Goal: Task Accomplishment & Management: Manage account settings

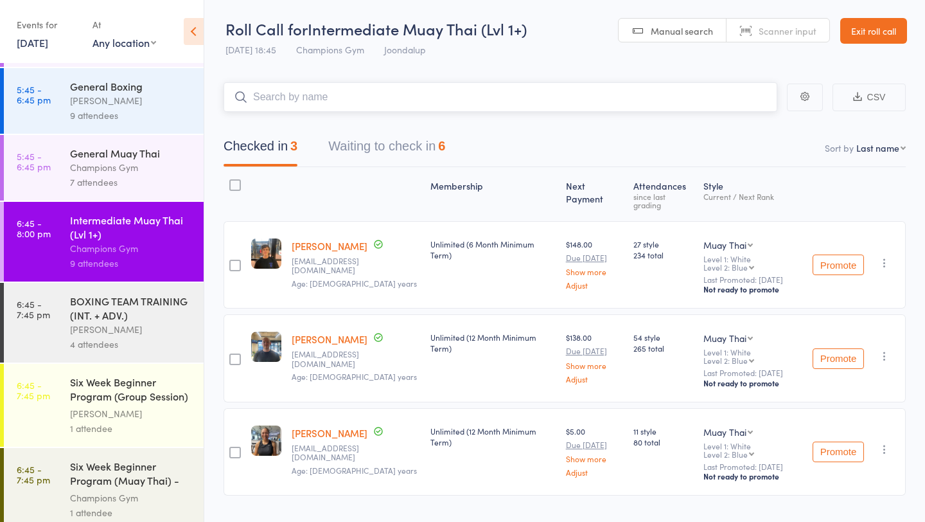
scroll to position [343, 0]
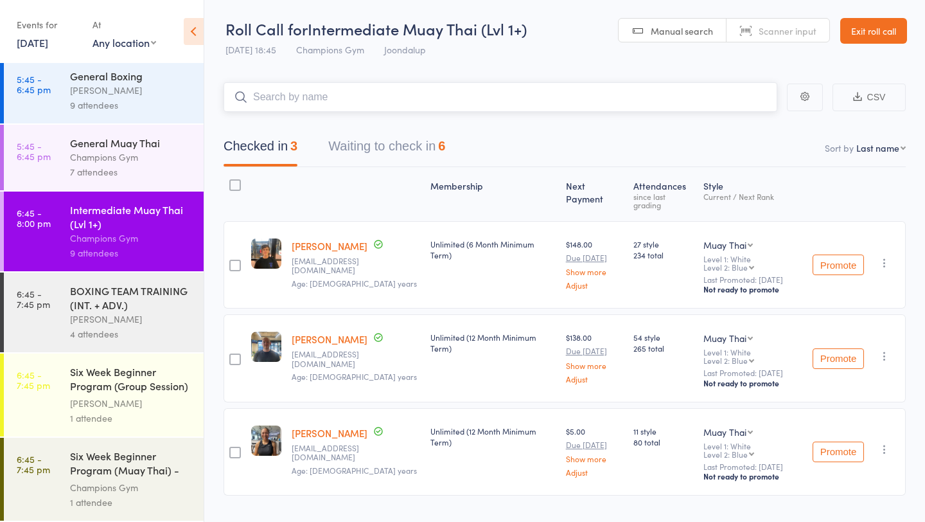
click at [364, 149] on button "Waiting to check in 6" at bounding box center [386, 149] width 117 height 34
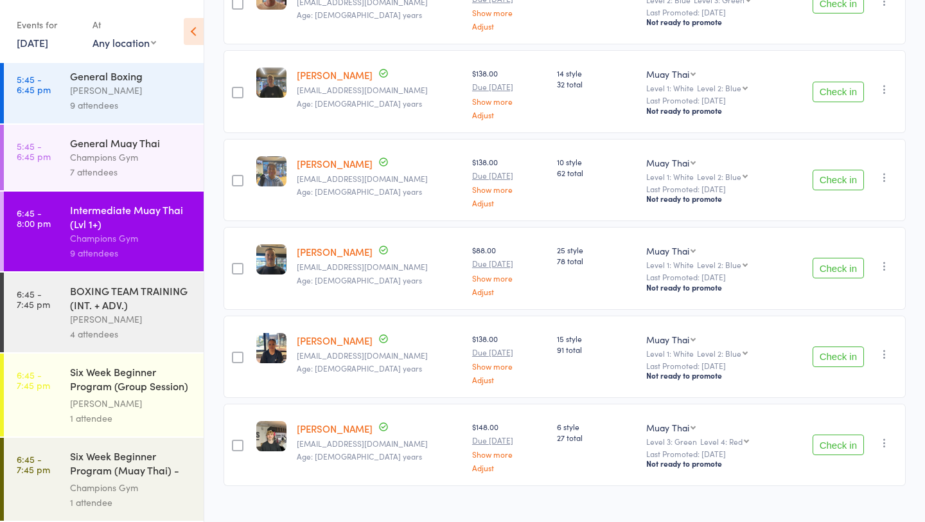
scroll to position [254, 0]
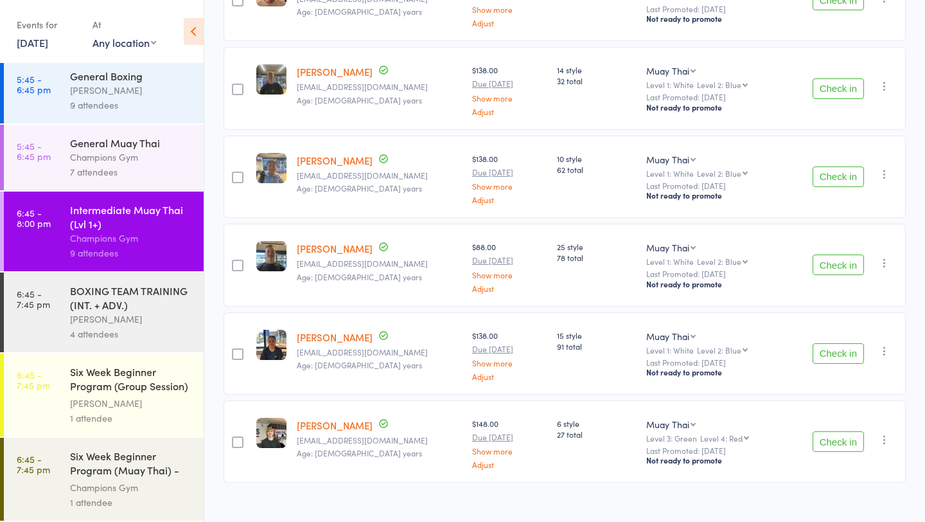
click at [848, 438] on button "Check in" at bounding box center [838, 441] width 51 height 21
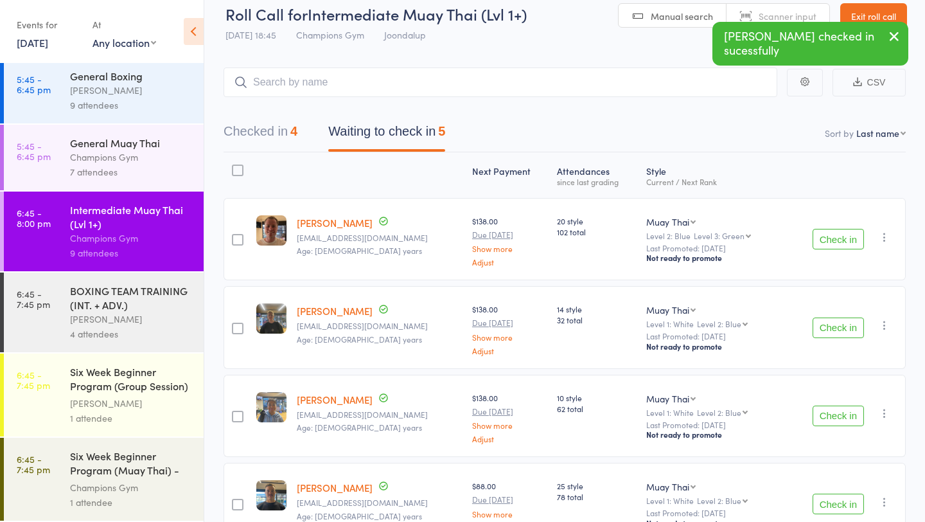
scroll to position [0, 0]
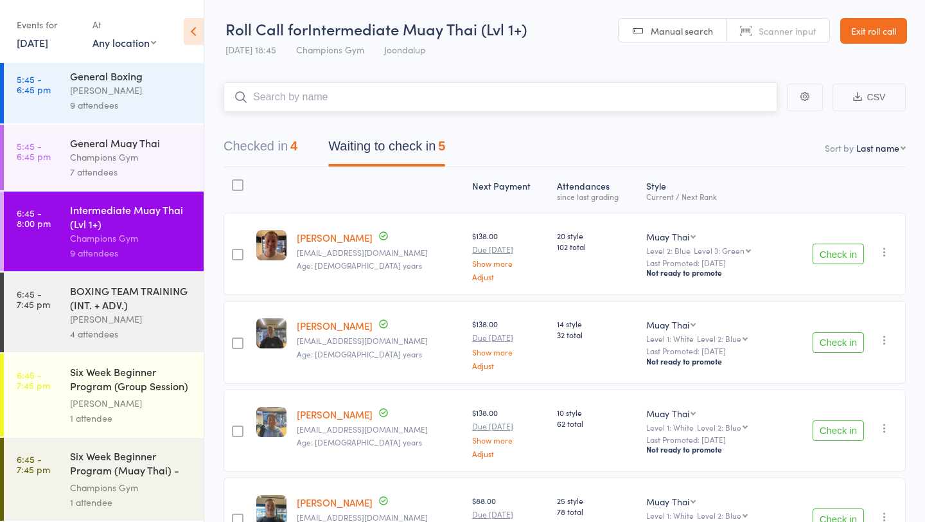
click at [428, 93] on input "search" at bounding box center [501, 97] width 554 height 30
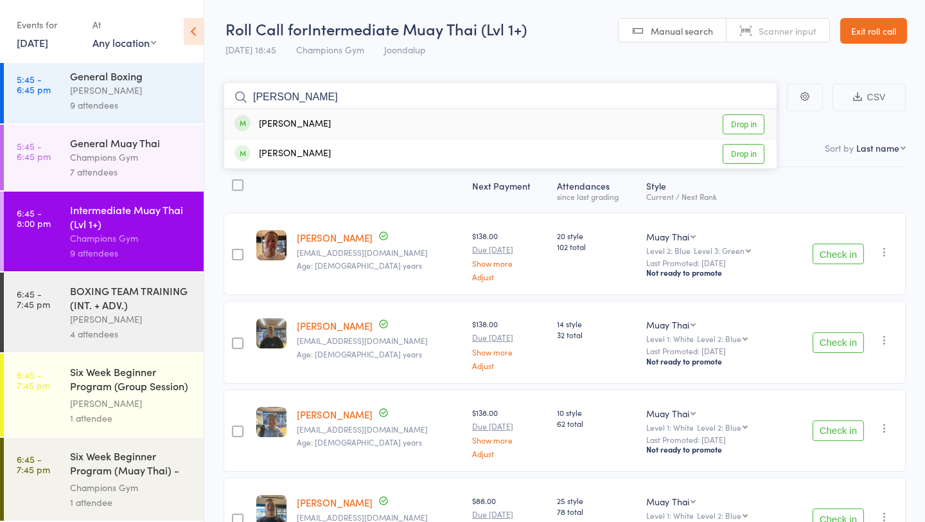
type input "orbin"
click at [748, 121] on link "Drop in" at bounding box center [744, 124] width 42 height 20
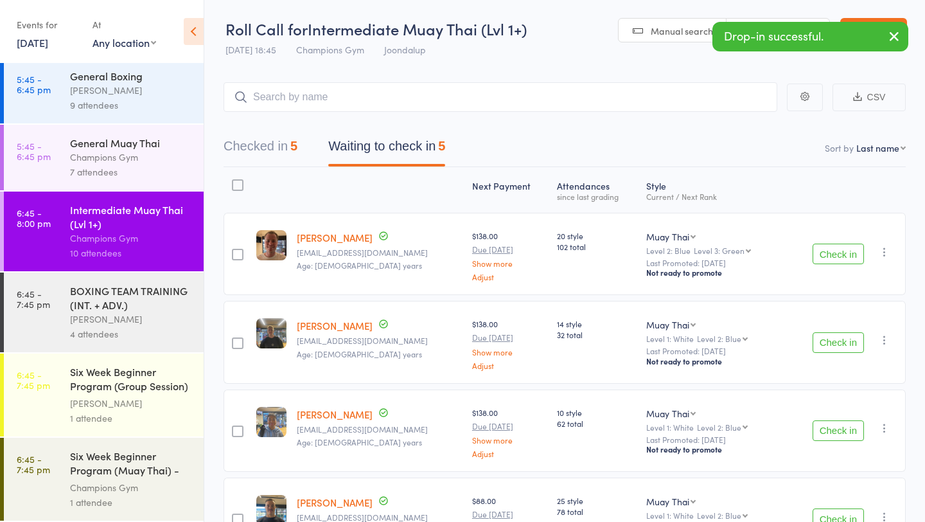
click at [161, 163] on div "Champions Gym" at bounding box center [131, 157] width 123 height 15
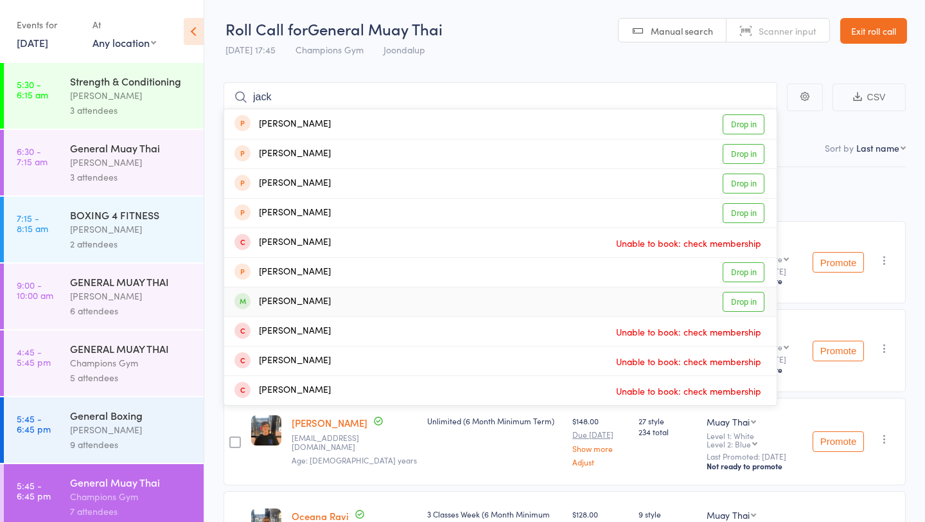
type input "jack"
click at [749, 305] on link "Drop in" at bounding box center [744, 302] width 42 height 20
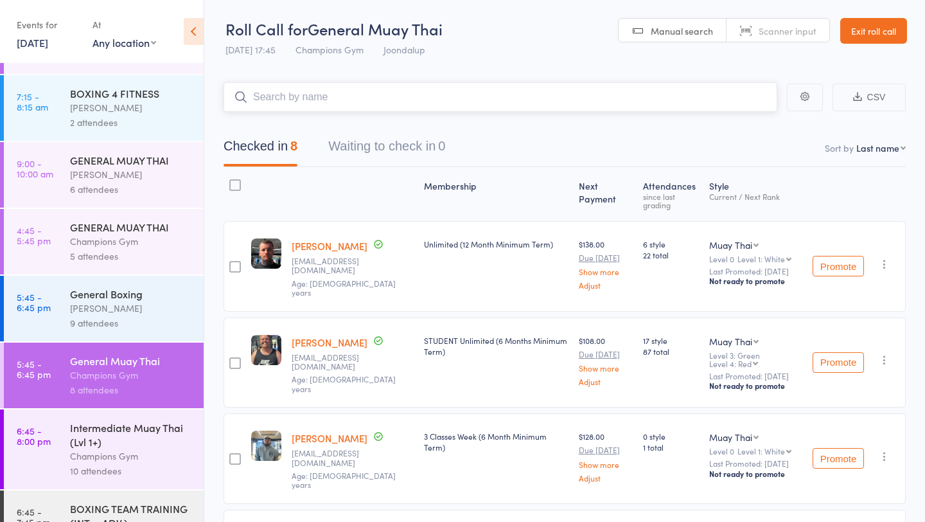
click at [363, 98] on input "search" at bounding box center [501, 97] width 554 height 30
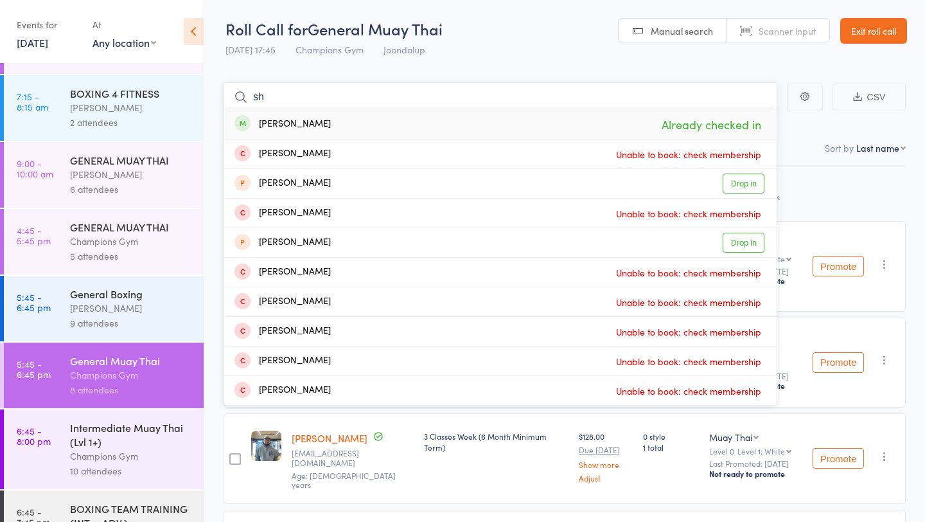
type input "s"
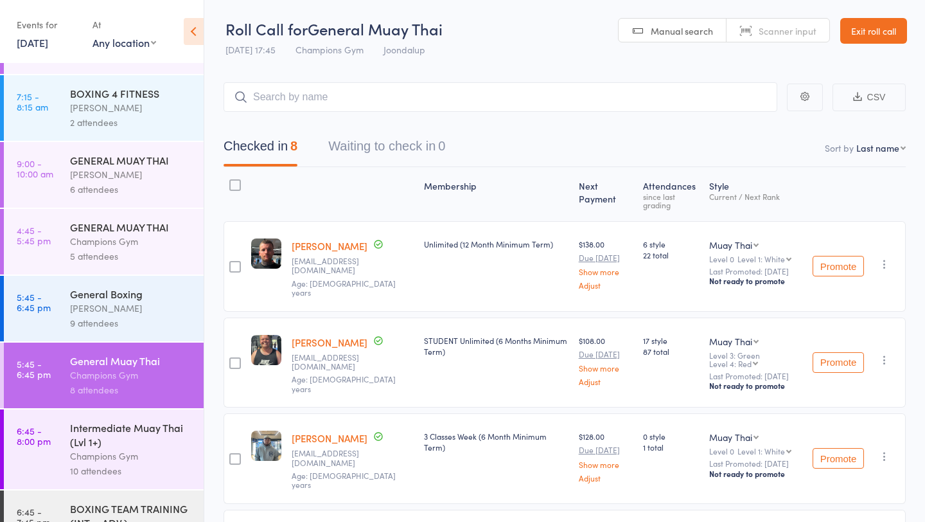
click at [148, 439] on div "Intermediate Muay Thai (Lvl 1+)" at bounding box center [131, 434] width 123 height 28
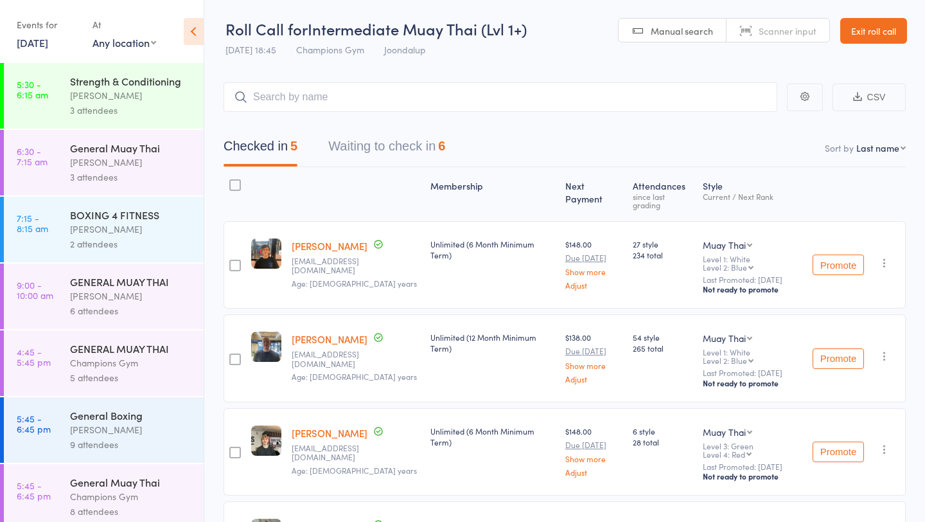
click at [438, 148] on button "Waiting to check in 6" at bounding box center [386, 149] width 117 height 34
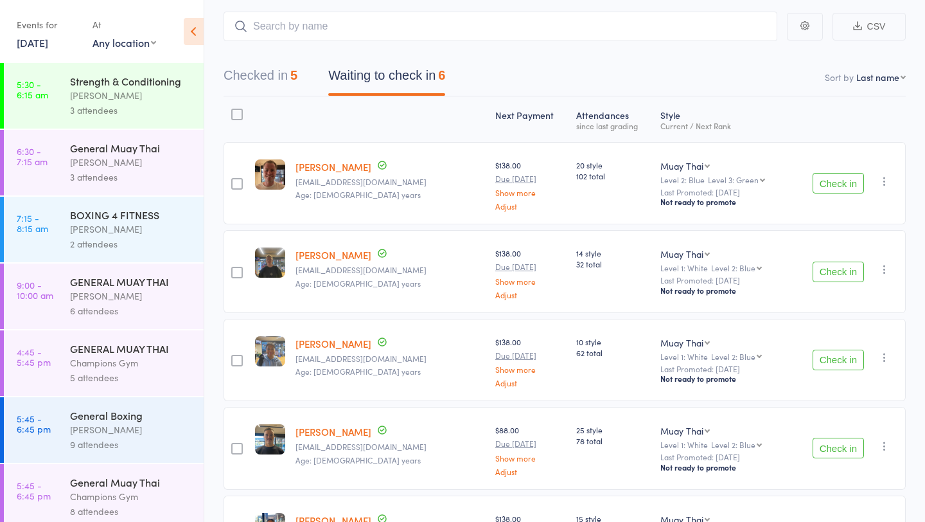
scroll to position [75, 0]
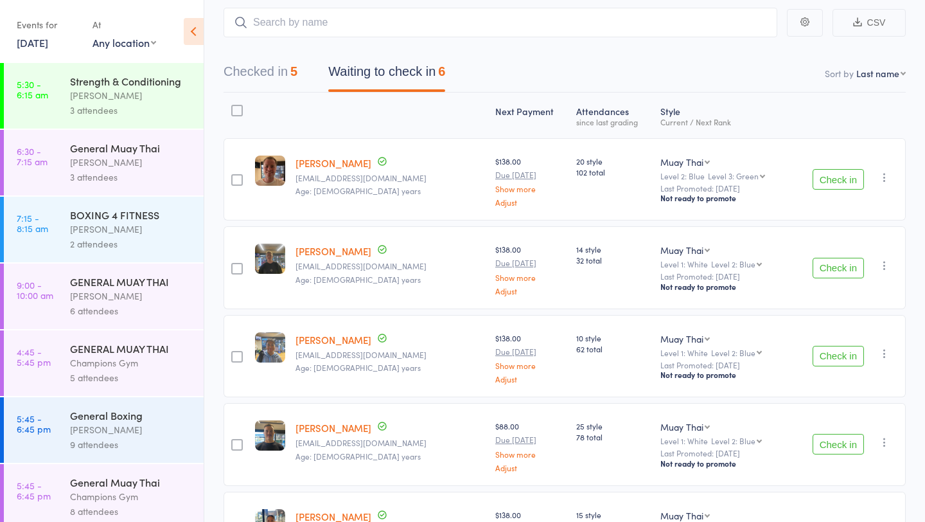
click at [828, 186] on button "Check in" at bounding box center [838, 179] width 51 height 21
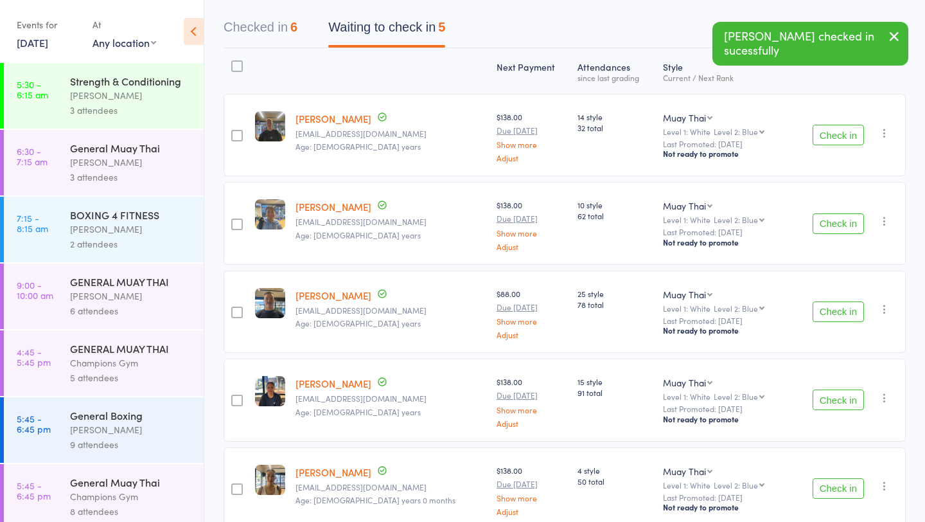
scroll to position [127, 0]
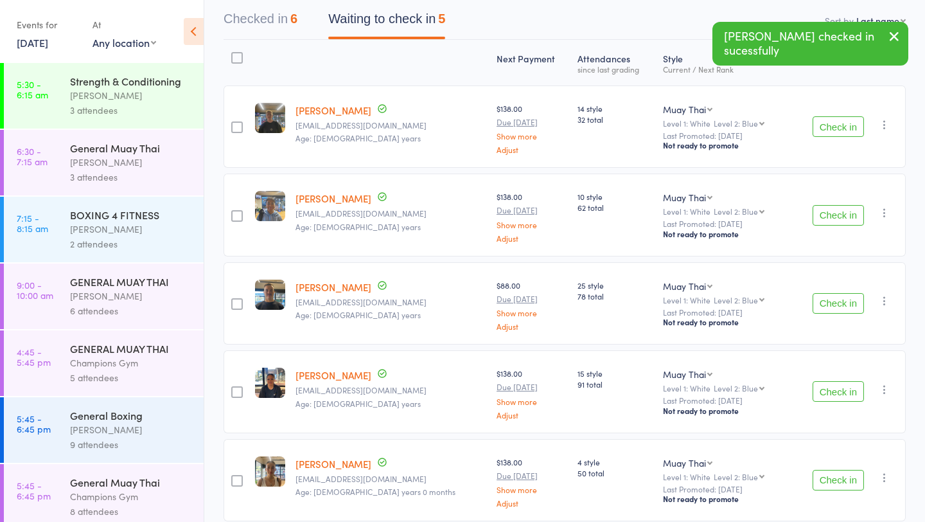
click at [830, 219] on button "Check in" at bounding box center [838, 215] width 51 height 21
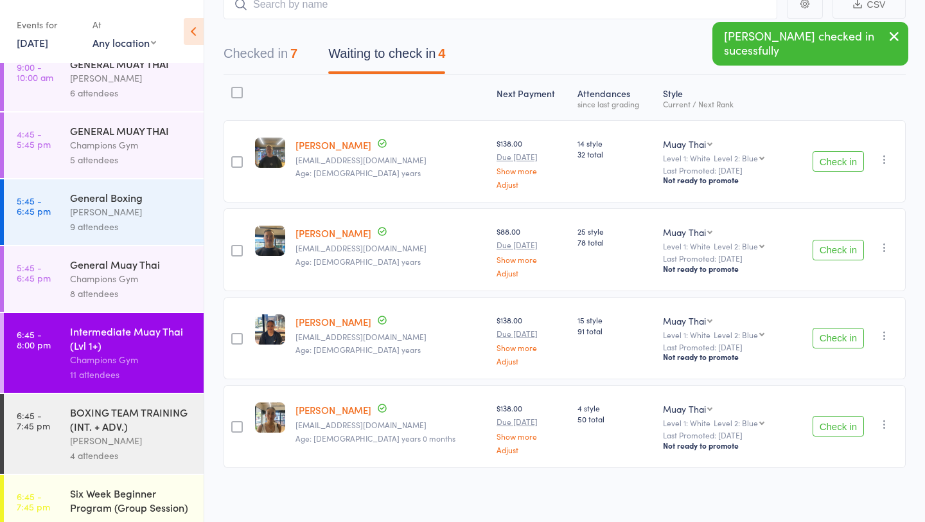
scroll to position [343, 0]
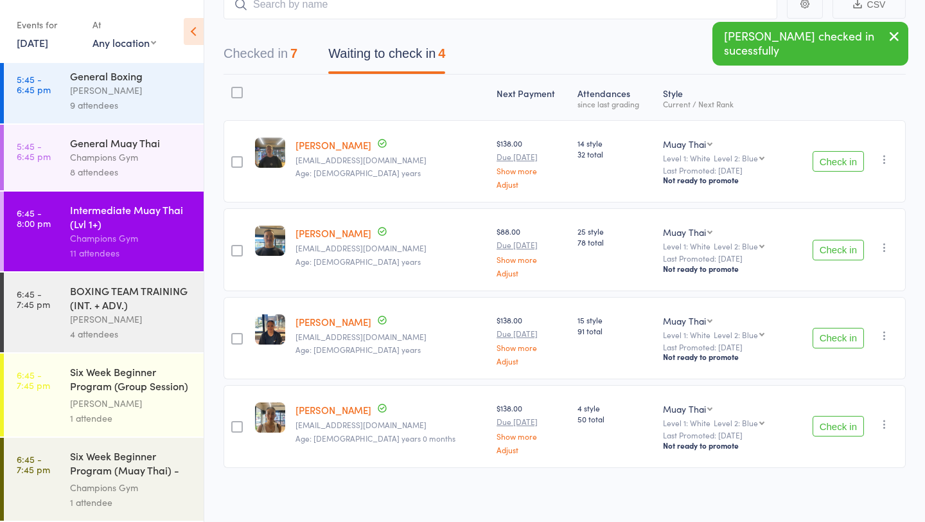
click at [125, 170] on div "8 attendees" at bounding box center [131, 172] width 123 height 15
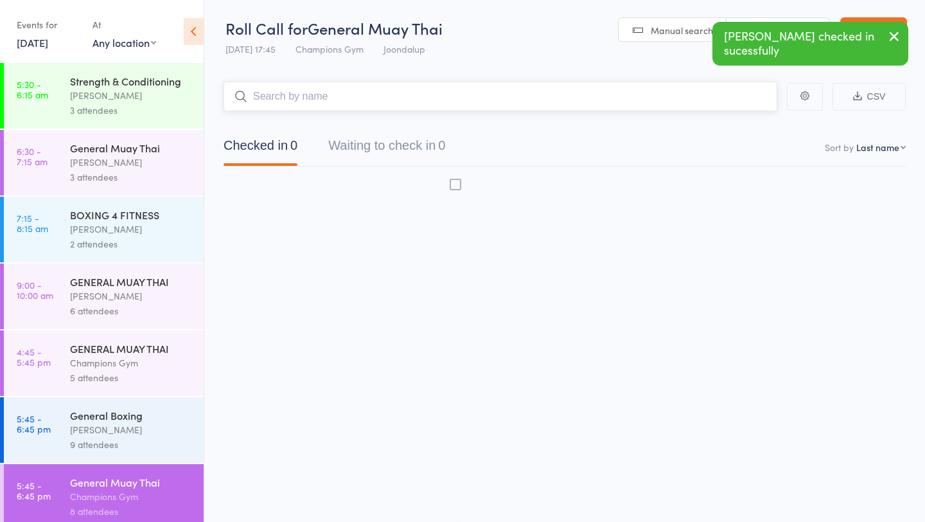
scroll to position [1, 0]
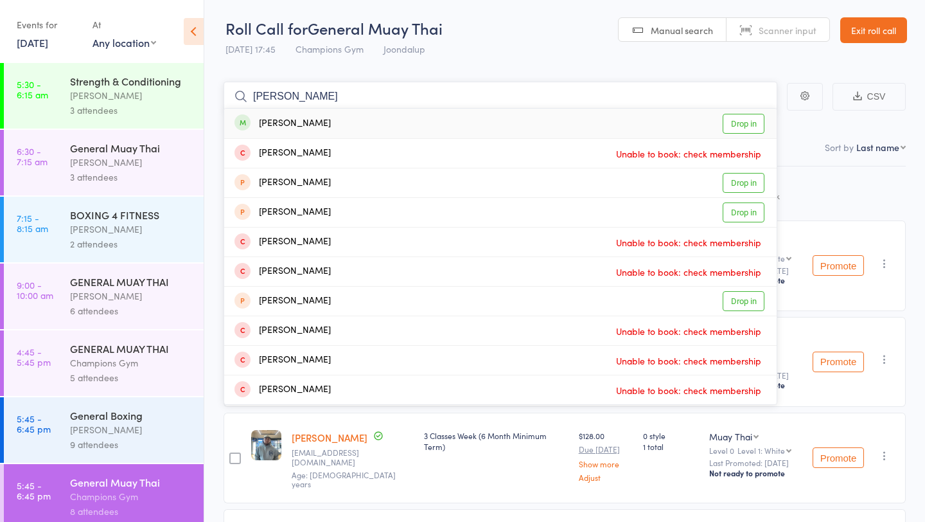
type input "jay"
click at [728, 125] on link "Drop in" at bounding box center [744, 124] width 42 height 20
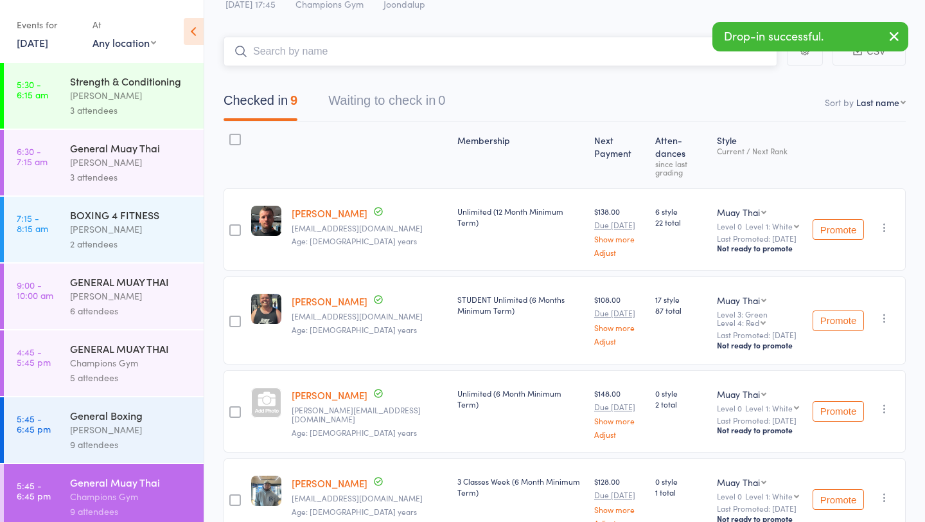
scroll to position [0, 0]
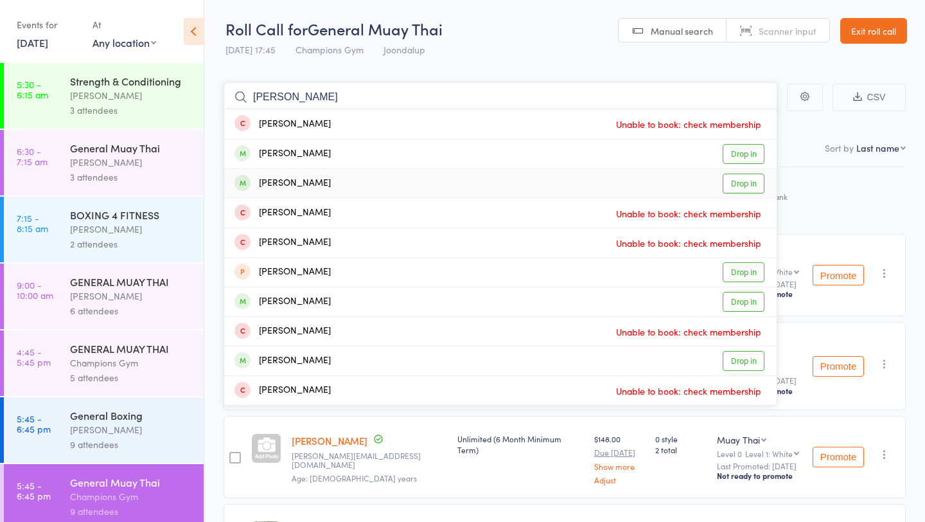
type input "david"
click at [751, 184] on link "Drop in" at bounding box center [744, 184] width 42 height 20
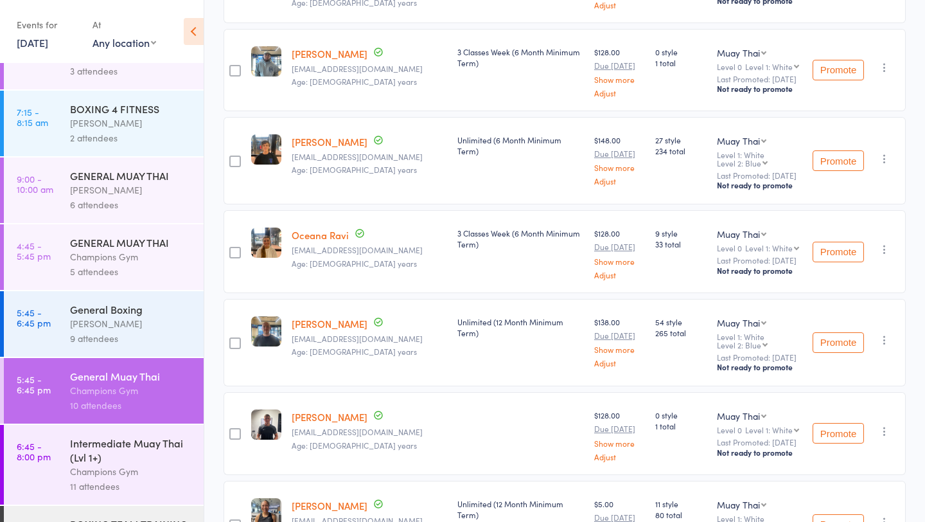
scroll to position [111, 0]
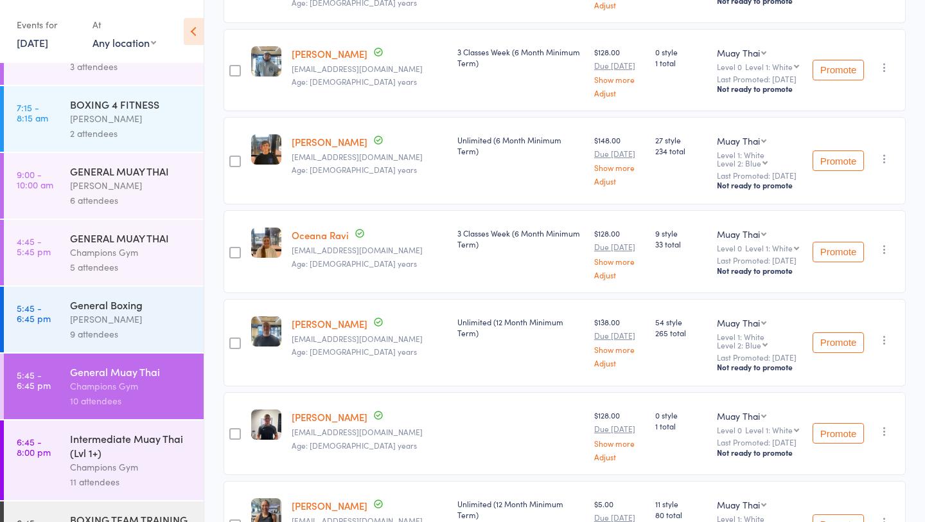
click at [133, 466] on div "Champions Gym" at bounding box center [131, 466] width 123 height 15
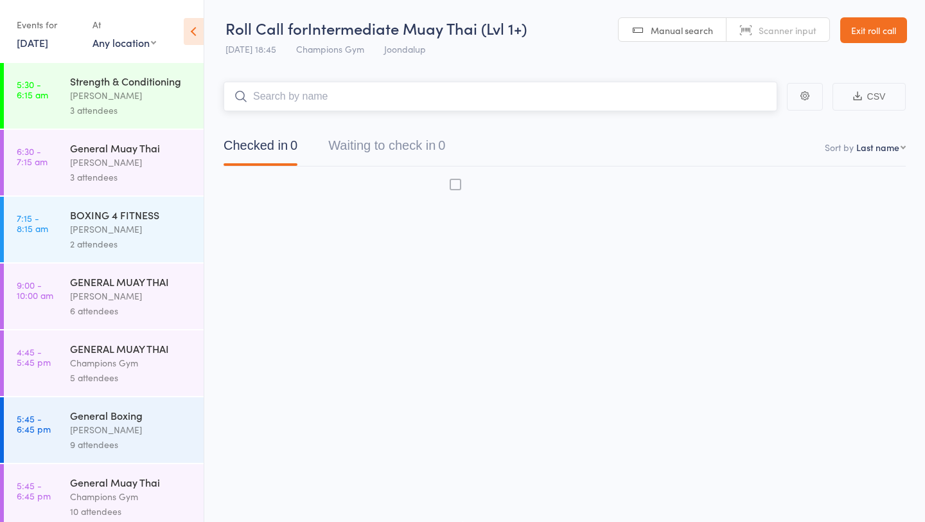
scroll to position [1, 0]
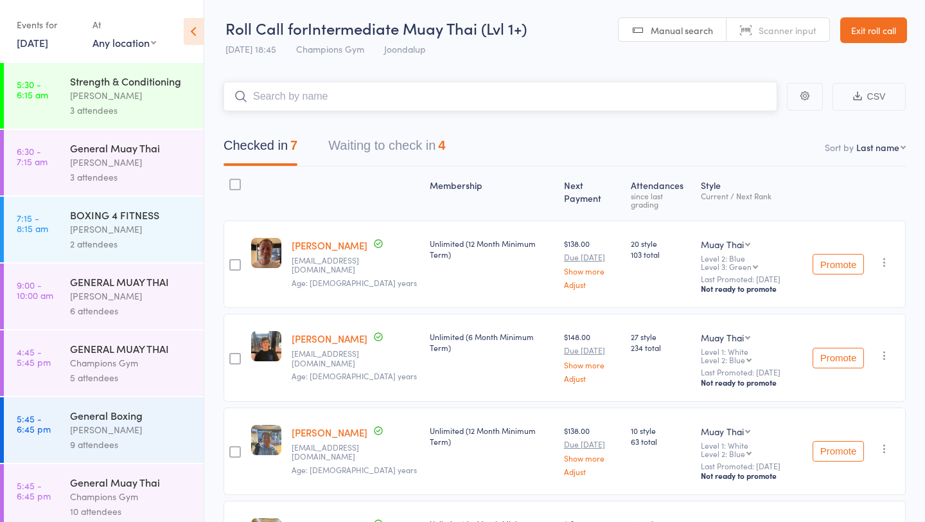
click at [416, 150] on button "Waiting to check in 4" at bounding box center [386, 149] width 117 height 34
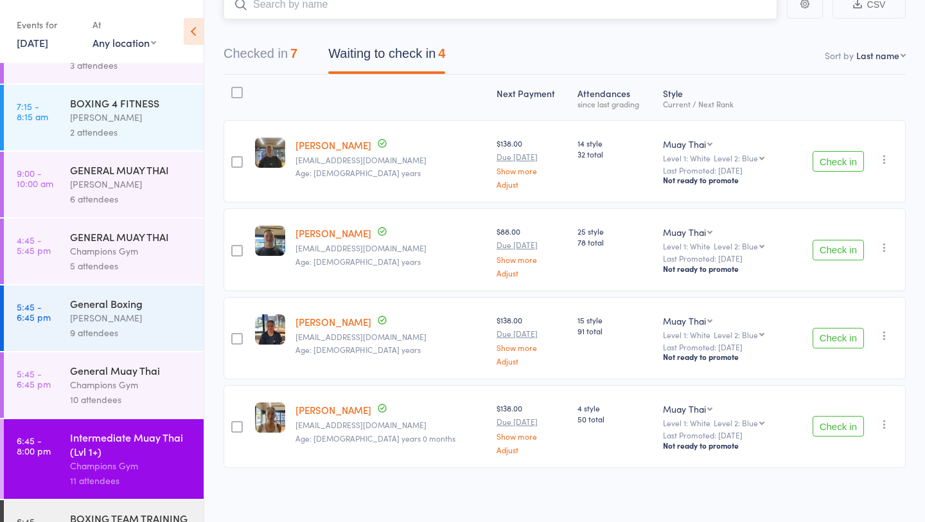
scroll to position [114, 0]
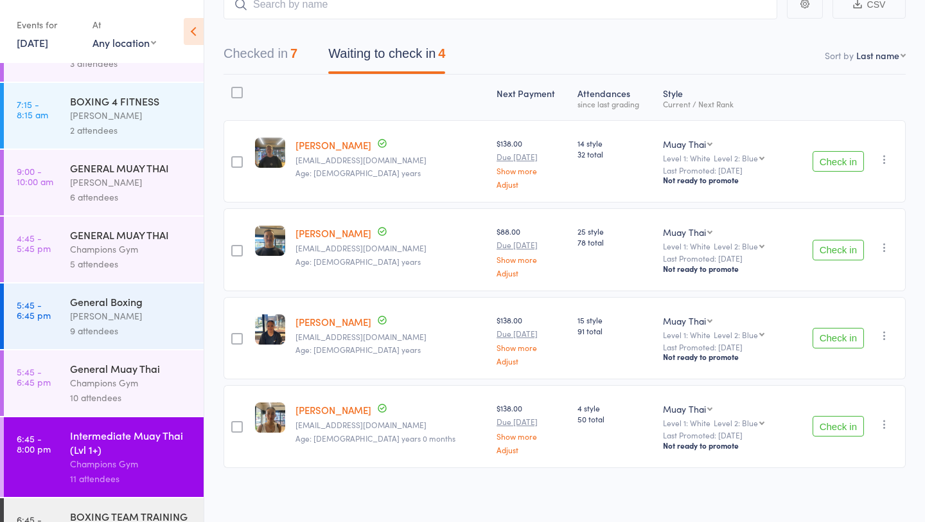
click at [139, 375] on div "General Muay Thai" at bounding box center [131, 368] width 123 height 14
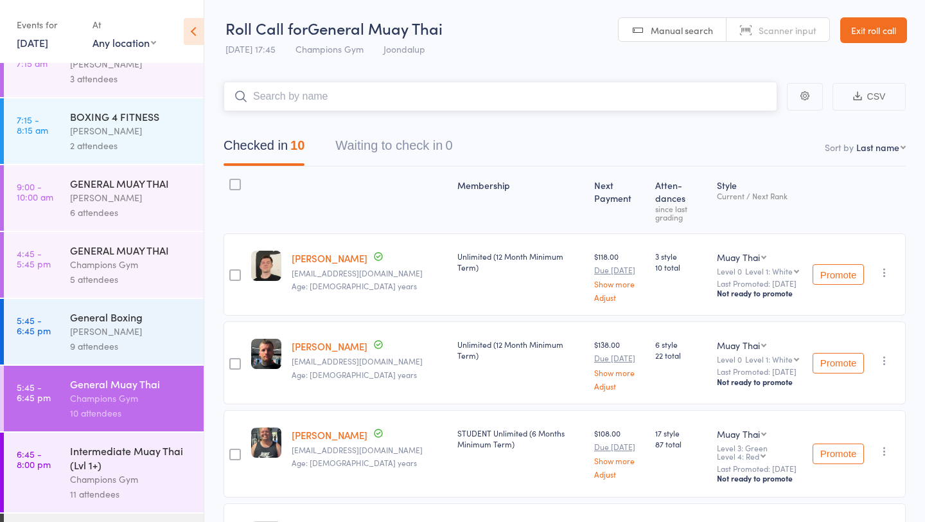
scroll to position [112, 0]
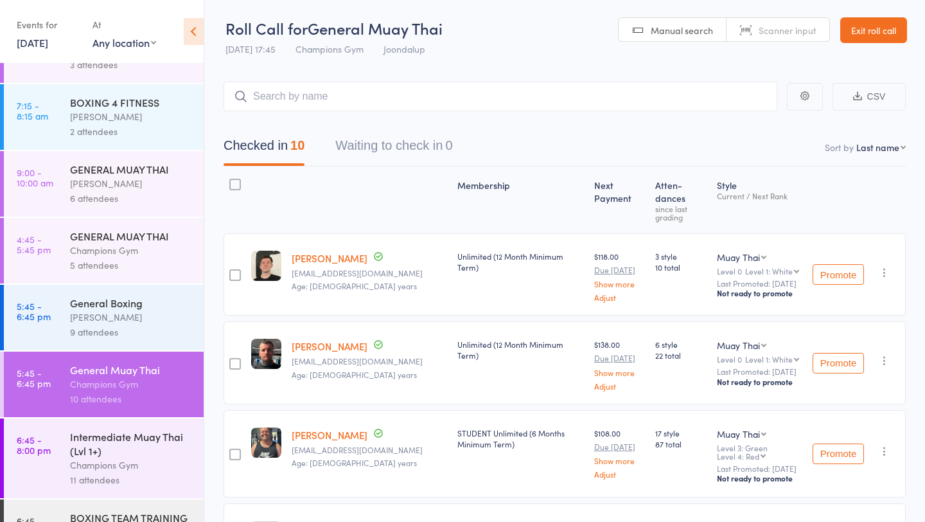
click at [156, 463] on div "Champions Gym" at bounding box center [131, 465] width 123 height 15
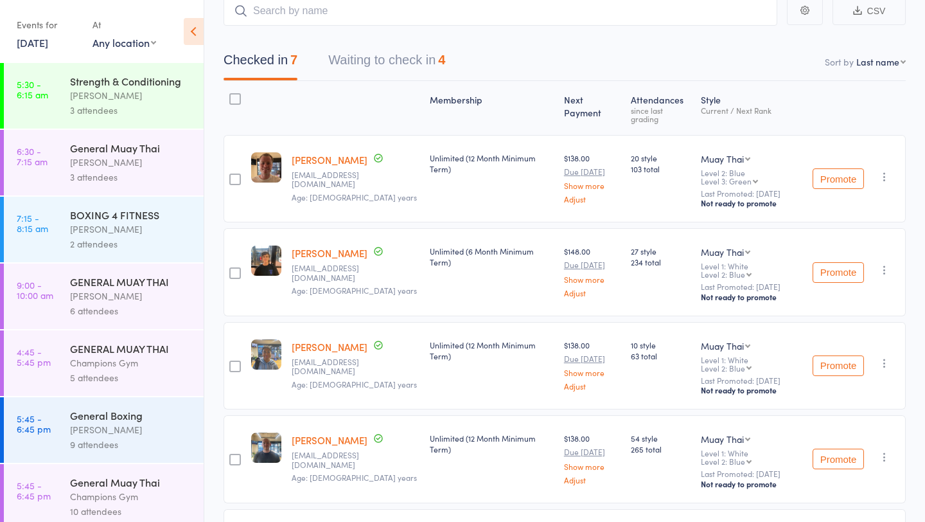
scroll to position [82, 0]
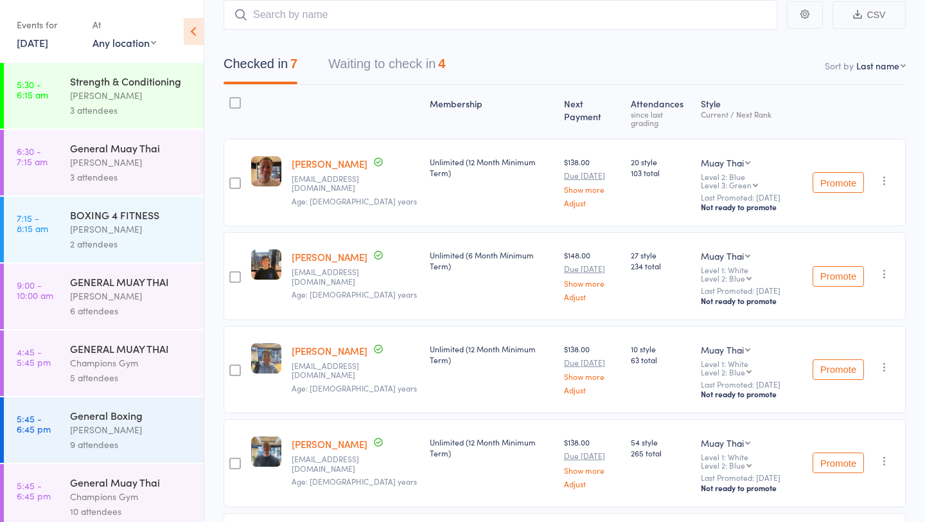
click at [399, 60] on button "Waiting to check in 4" at bounding box center [386, 67] width 117 height 34
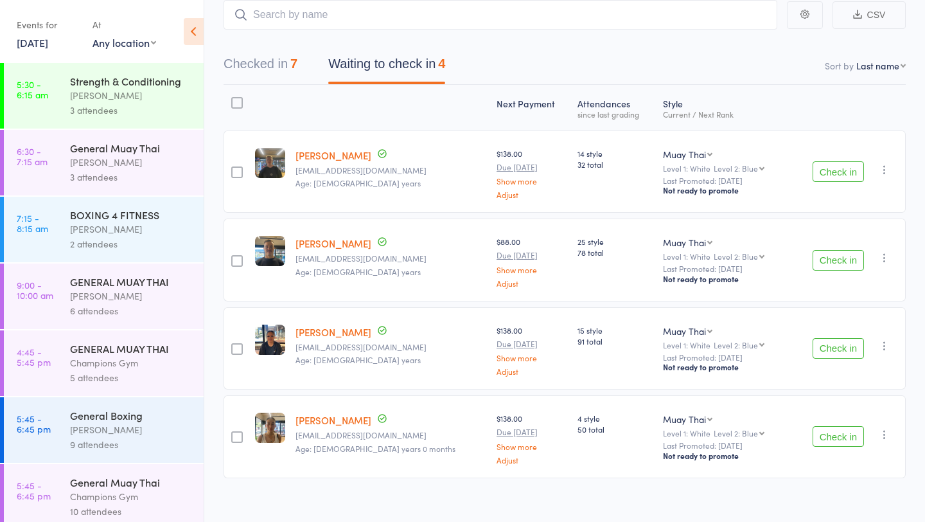
click at [845, 429] on button "Check in" at bounding box center [838, 436] width 51 height 21
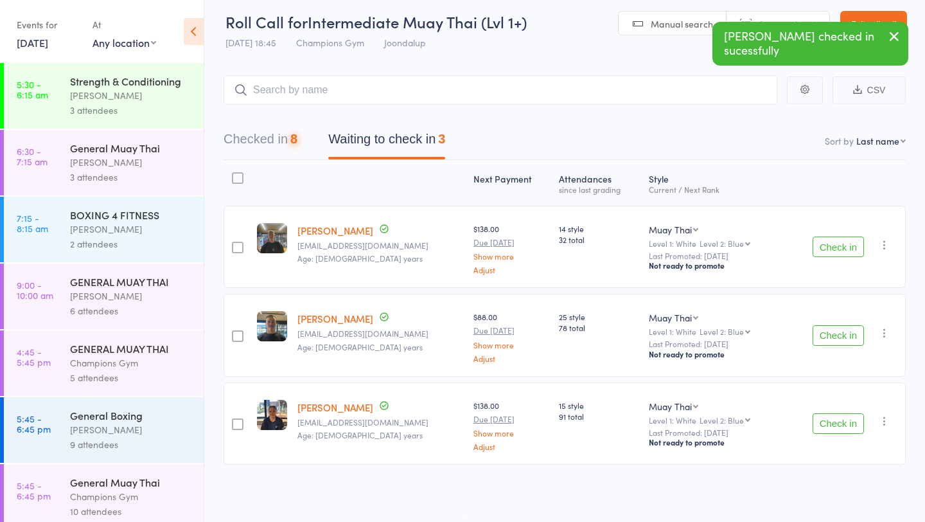
scroll to position [5, 0]
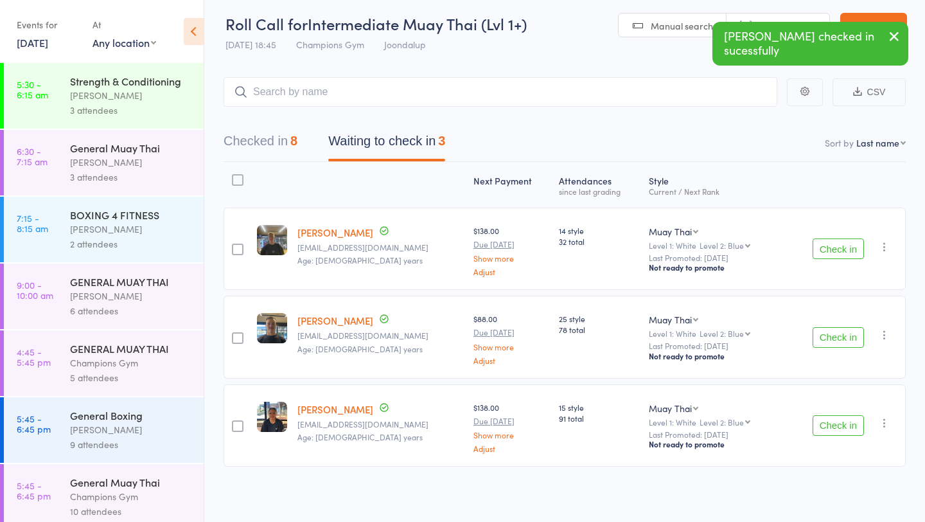
click at [824, 416] on button "Check in" at bounding box center [838, 425] width 51 height 21
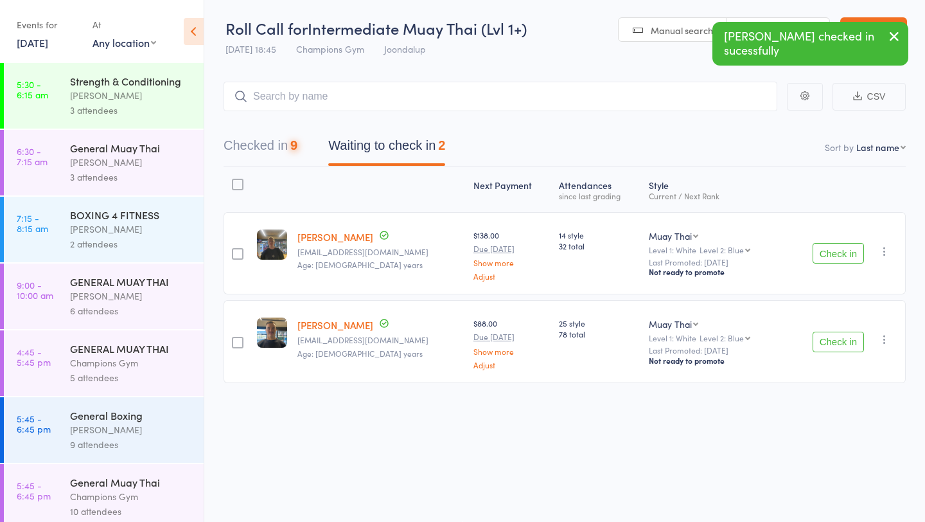
scroll to position [1, 0]
click at [830, 332] on button "Check in" at bounding box center [838, 342] width 51 height 21
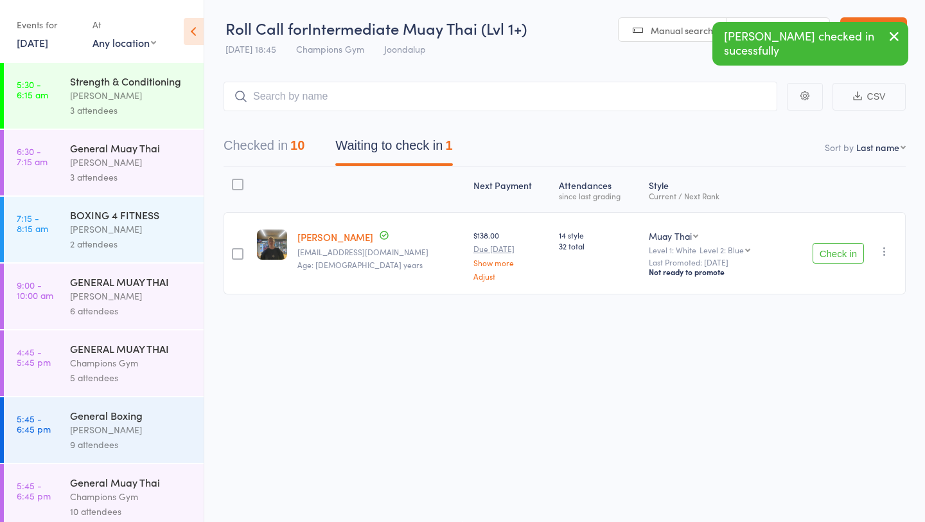
click at [837, 253] on button "Check in" at bounding box center [838, 253] width 51 height 21
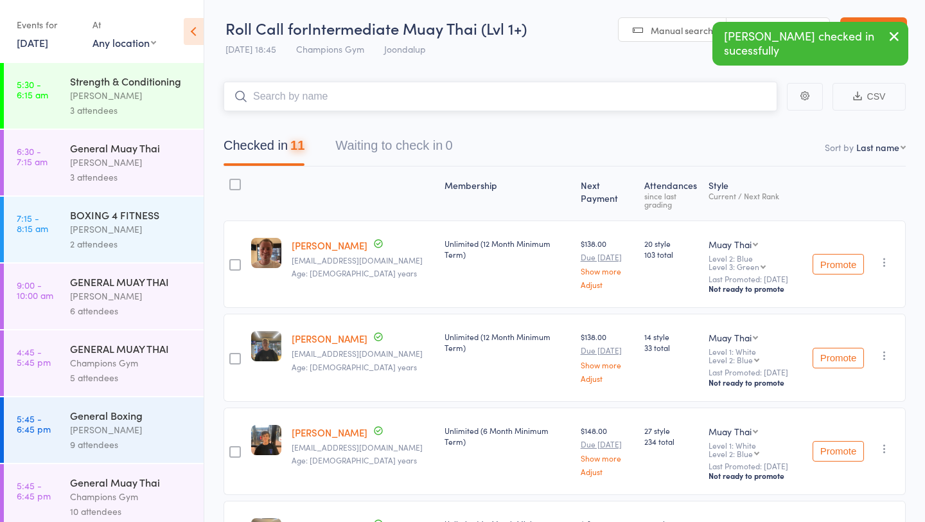
click at [408, 96] on input "search" at bounding box center [501, 97] width 554 height 30
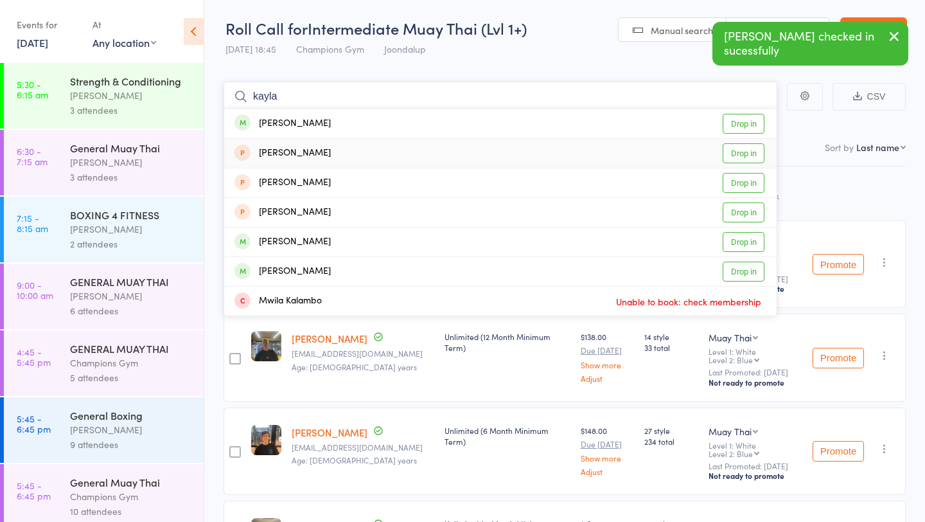
type input "kayla"
click at [745, 125] on link "Drop in" at bounding box center [744, 124] width 42 height 20
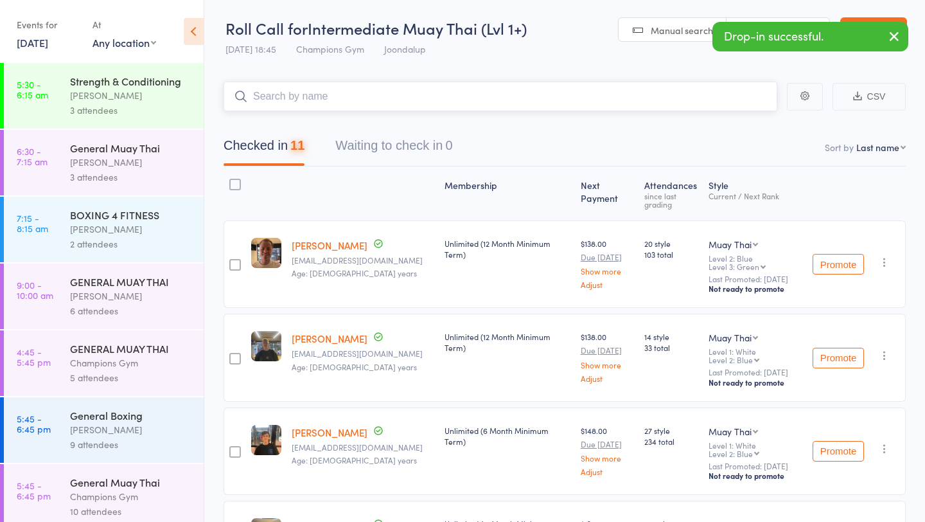
scroll to position [343, 0]
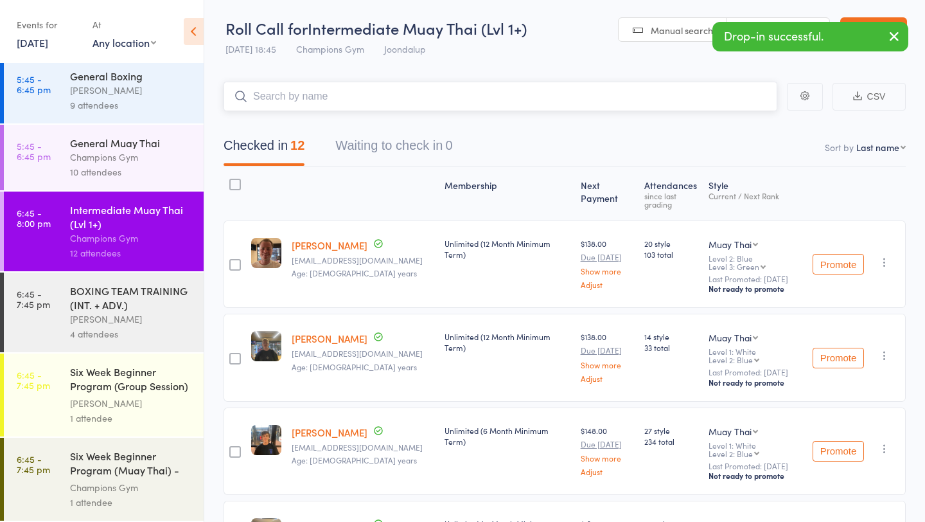
click at [328, 100] on input "search" at bounding box center [501, 97] width 554 height 30
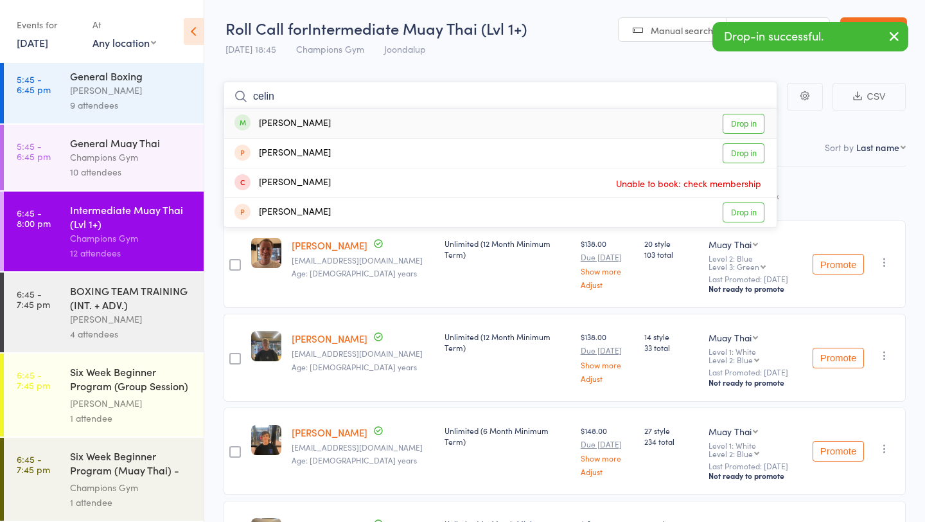
type input "celin"
click at [747, 121] on link "Drop in" at bounding box center [744, 124] width 42 height 20
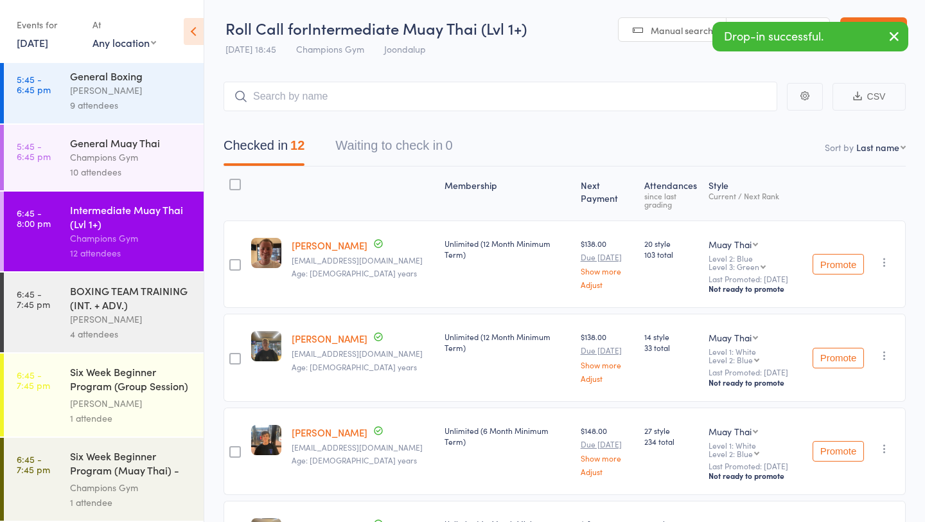
click at [164, 302] on div "BOXING TEAM TRAINING (INT. + ADV.)" at bounding box center [131, 297] width 123 height 28
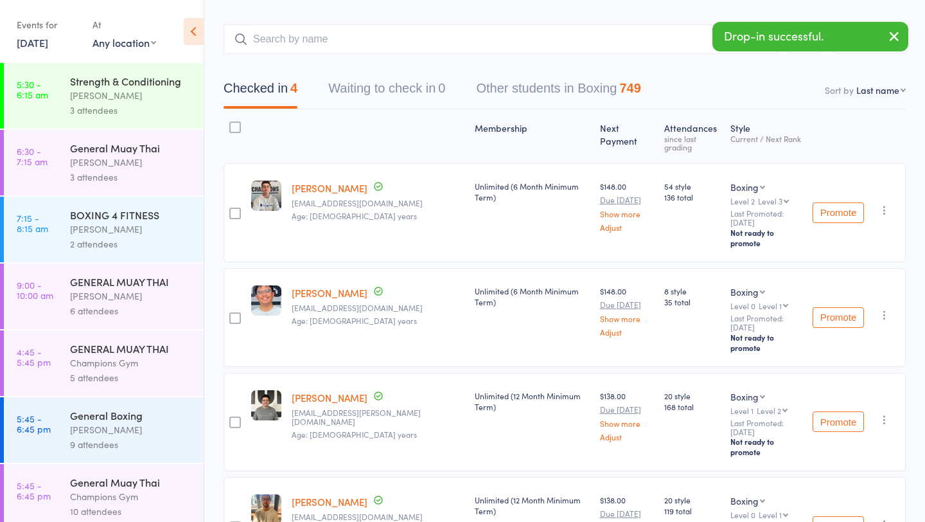
scroll to position [343, 0]
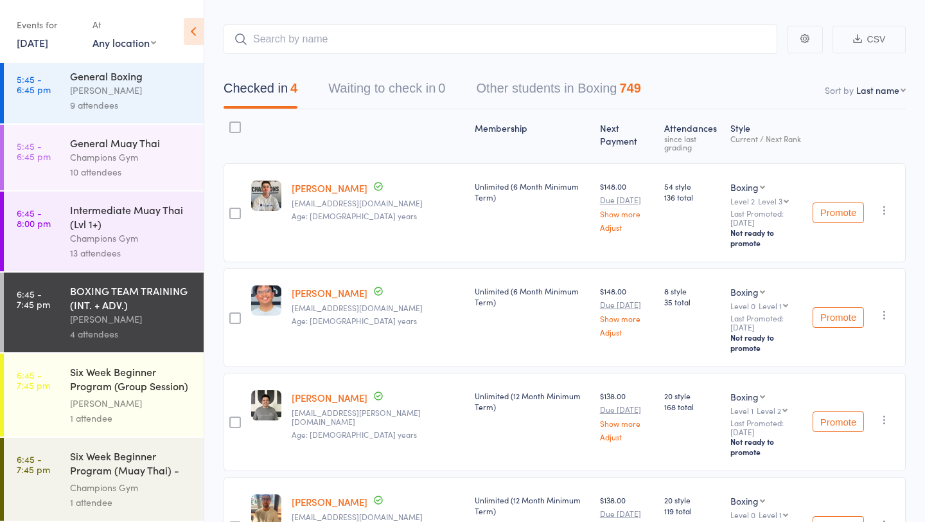
click at [143, 245] on div "13 attendees" at bounding box center [131, 252] width 123 height 15
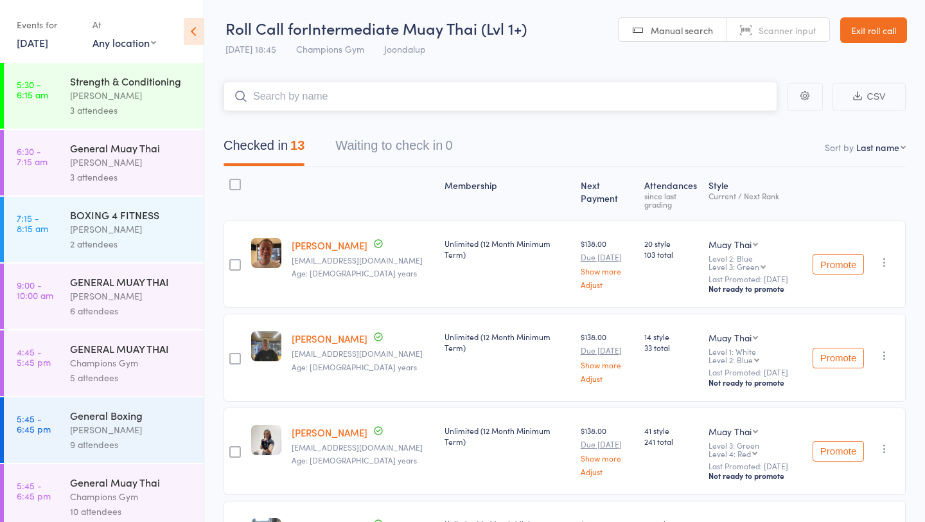
scroll to position [343, 0]
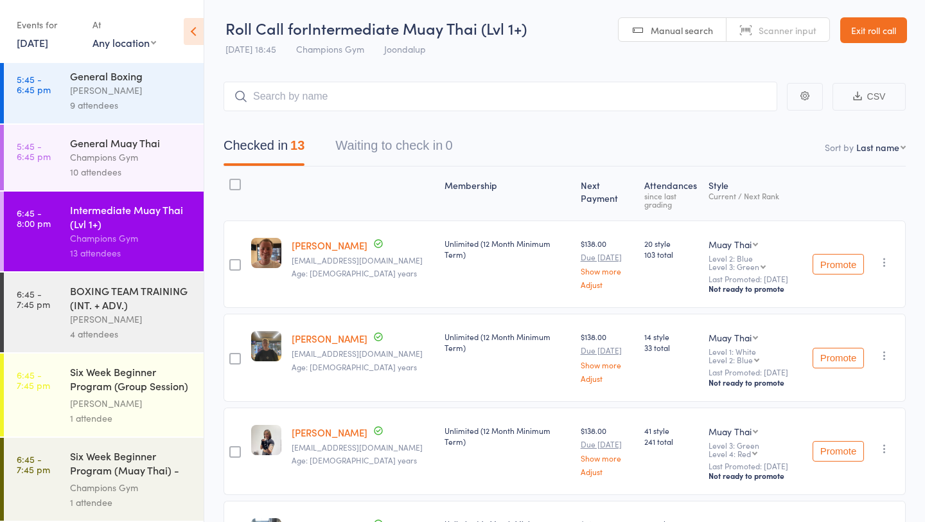
click at [153, 172] on div "10 attendees" at bounding box center [131, 172] width 123 height 15
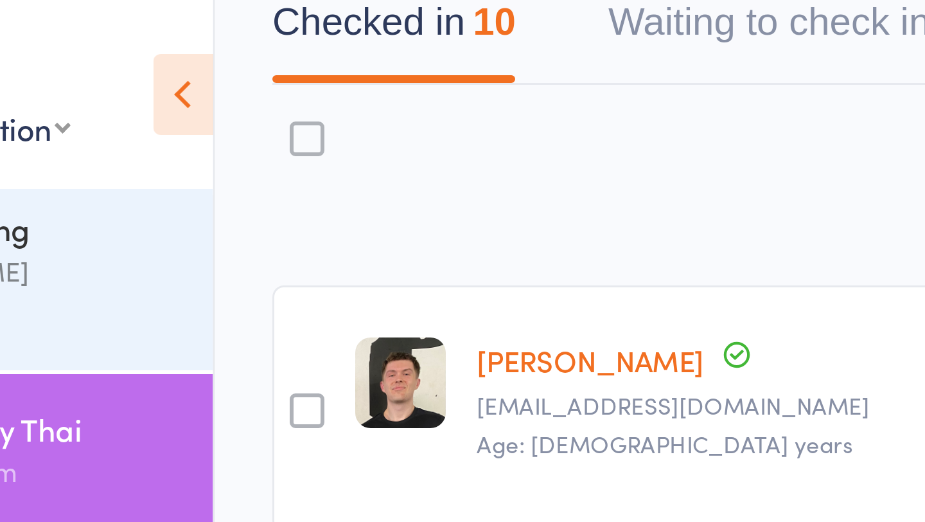
scroll to position [138, 0]
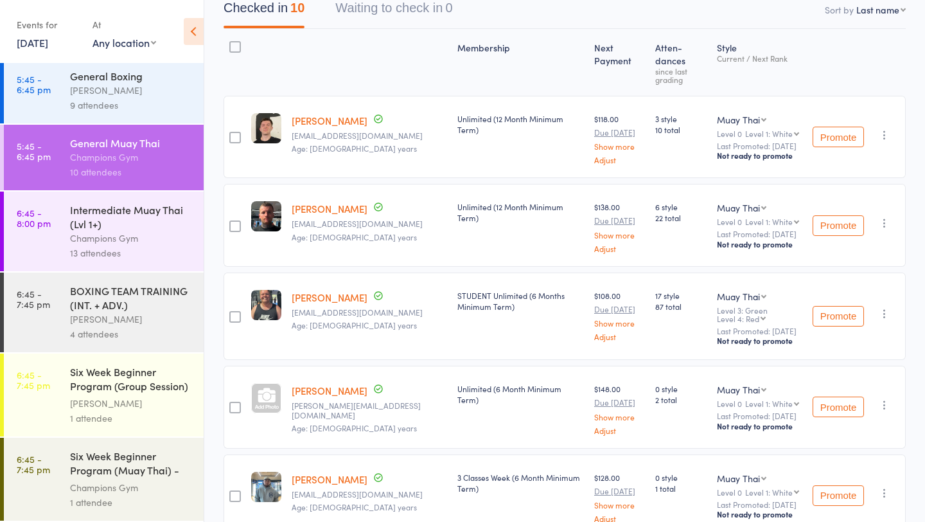
click at [161, 242] on div "Champions Gym" at bounding box center [131, 238] width 123 height 15
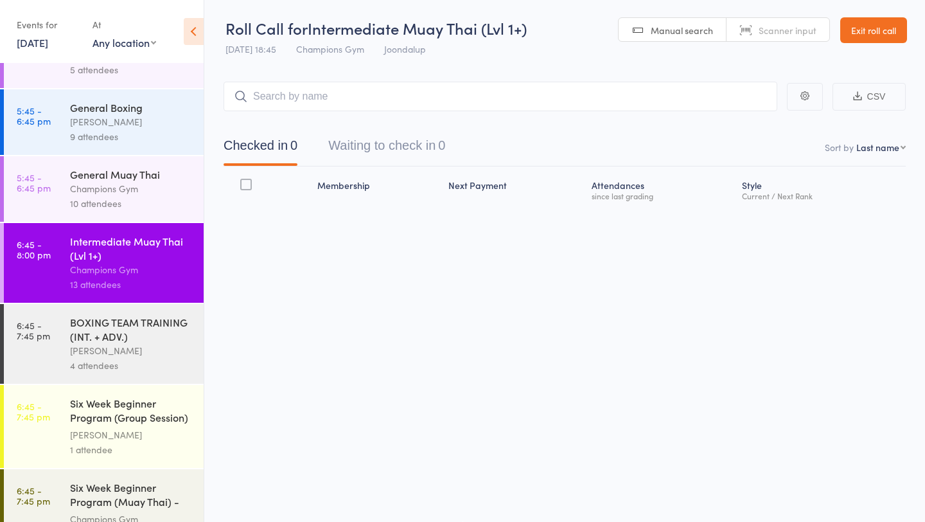
scroll to position [343, 0]
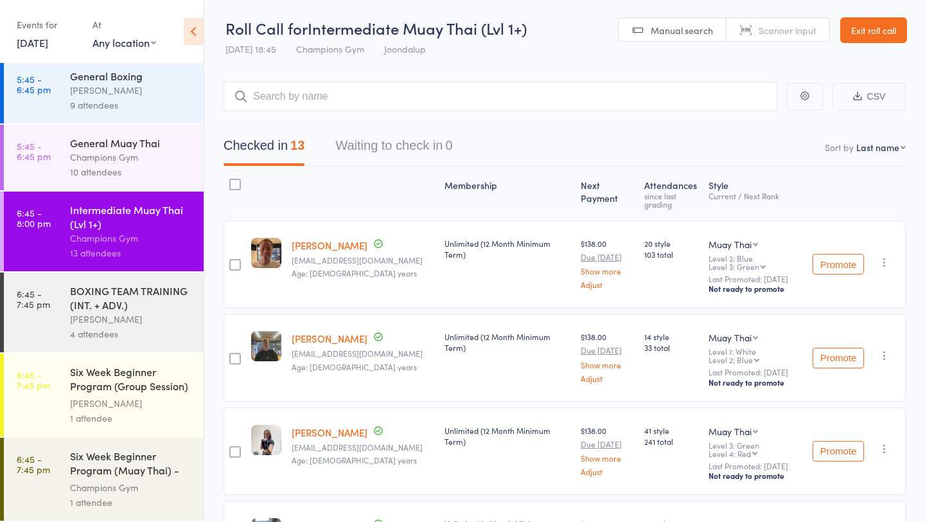
click at [176, 301] on div "BOXING TEAM TRAINING (INT. + ADV.)" at bounding box center [131, 297] width 123 height 28
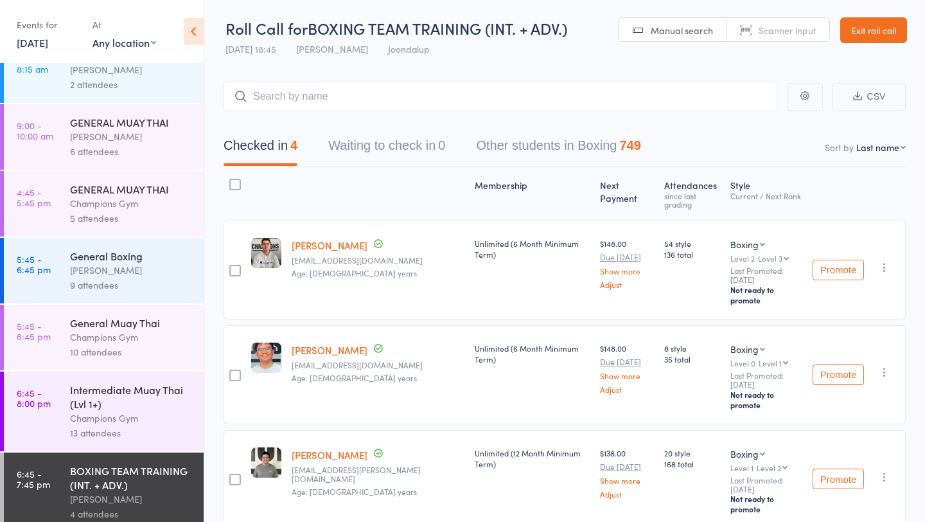
scroll to position [343, 0]
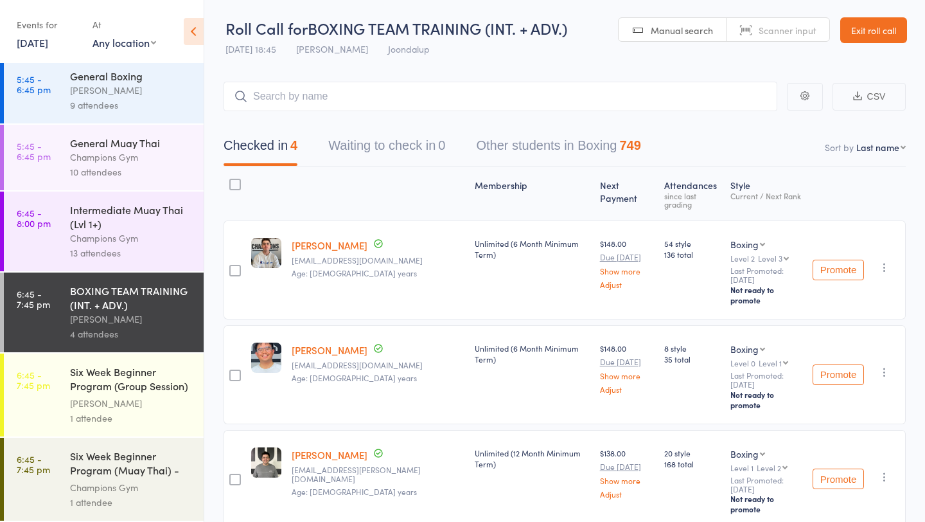
click at [181, 241] on div "Champions Gym" at bounding box center [131, 238] width 123 height 15
